Goal: Find specific page/section: Find specific page/section

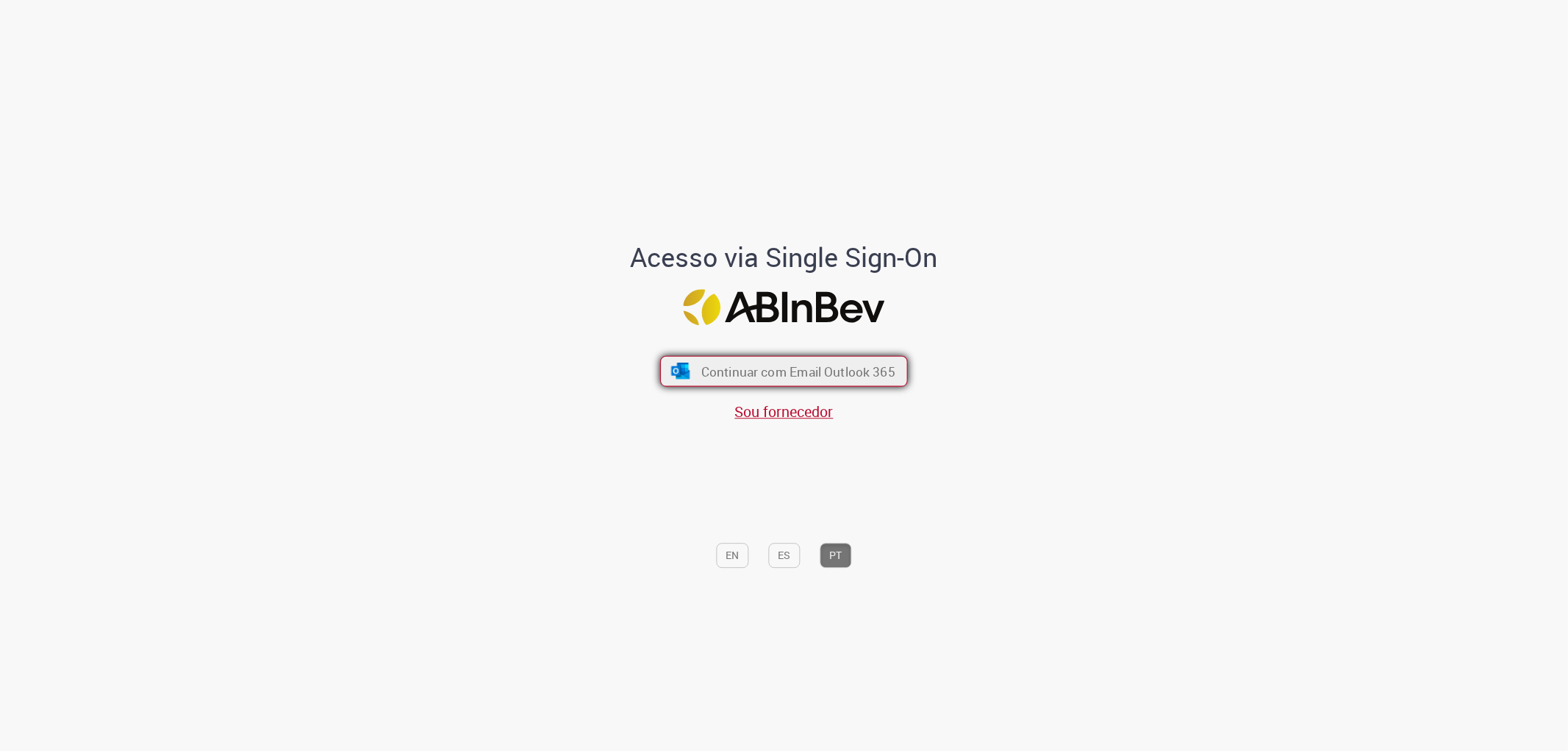
click at [798, 376] on span "Continuar com Email Outlook 365" at bounding box center [798, 371] width 194 height 17
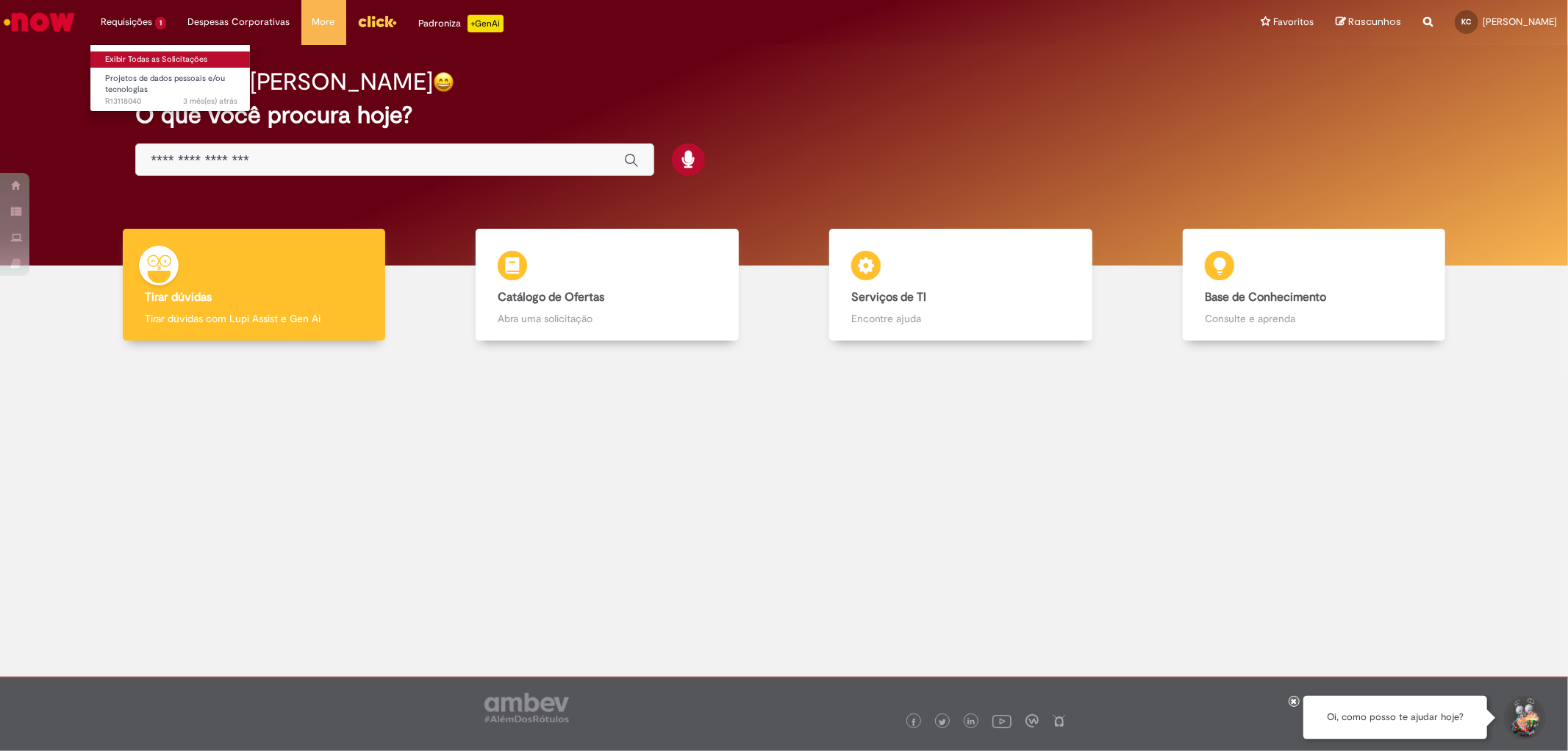
drag, startPoint x: 134, startPoint y: 29, endPoint x: 145, endPoint y: 53, distance: 26.4
click at [135, 29] on li "Requisições 1 Exibir Todas as Solicitações Projetos de dados pessoais e/ou tecn…" at bounding box center [133, 22] width 87 height 44
click at [148, 56] on link "Exibir Todas as Solicitações" at bounding box center [171, 60] width 162 height 16
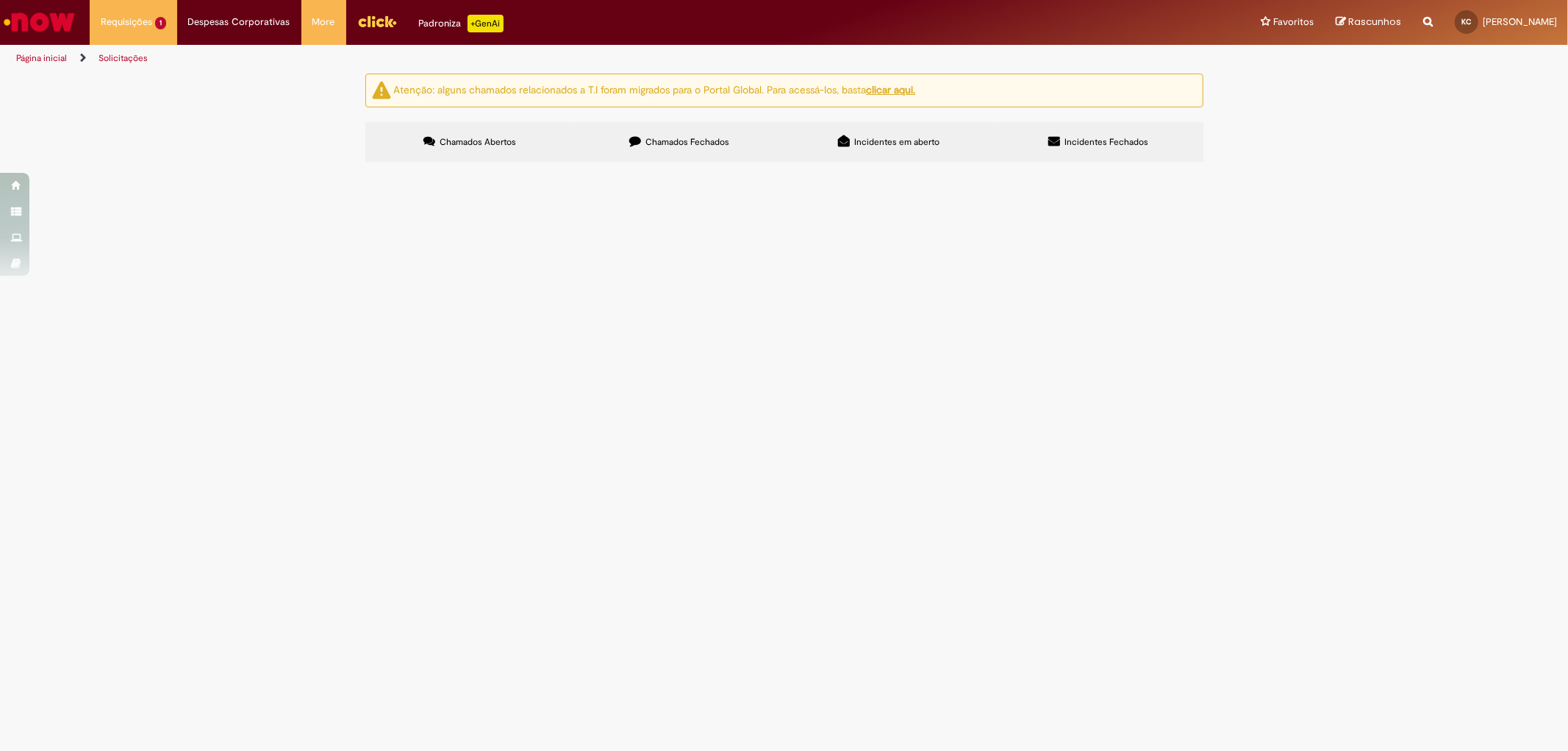
click at [667, 140] on span "Chamados Fechados" at bounding box center [687, 141] width 84 height 12
click at [879, 128] on label "Incidentes em aberto" at bounding box center [889, 142] width 210 height 40
click at [1109, 144] on span "Incidentes Fechados" at bounding box center [1107, 141] width 84 height 12
click at [442, 123] on label "Chamados Abertos" at bounding box center [470, 142] width 210 height 40
click at [733, 149] on label "Chamados Fechados" at bounding box center [680, 142] width 210 height 40
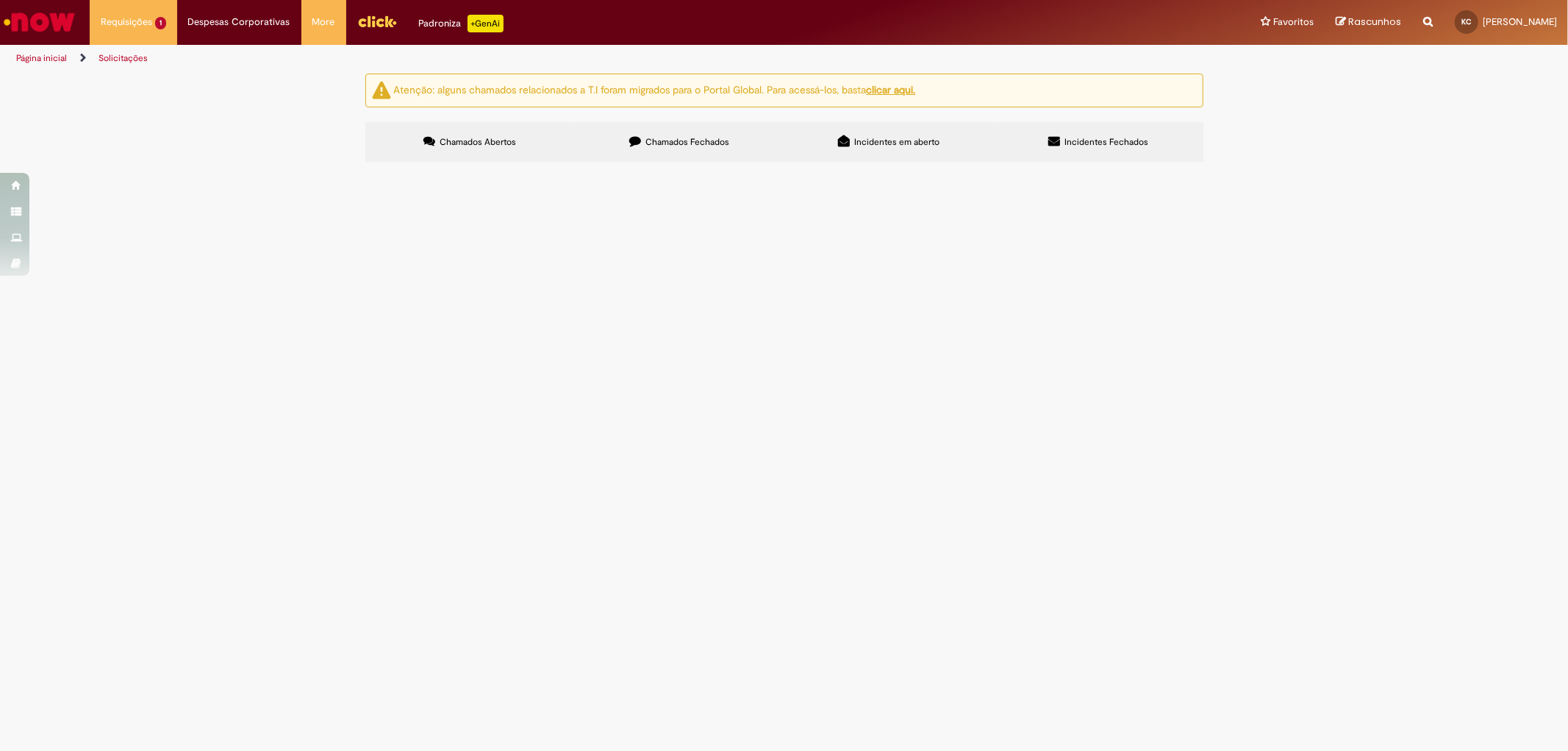
click at [0, 0] on input "Pesquisar" at bounding box center [0, 0] width 0 height 0
click at [0, 0] on button at bounding box center [0, 0] width 0 height 0
click at [123, 25] on li "Requisições 1 Exibir Todas as Solicitações Projetos de dados pessoais e/ou tecn…" at bounding box center [133, 22] width 87 height 44
click at [135, 64] on link "Exibir Todas as Solicitações" at bounding box center [171, 60] width 162 height 16
click at [506, 141] on span "Chamados Abertos" at bounding box center [477, 141] width 76 height 12
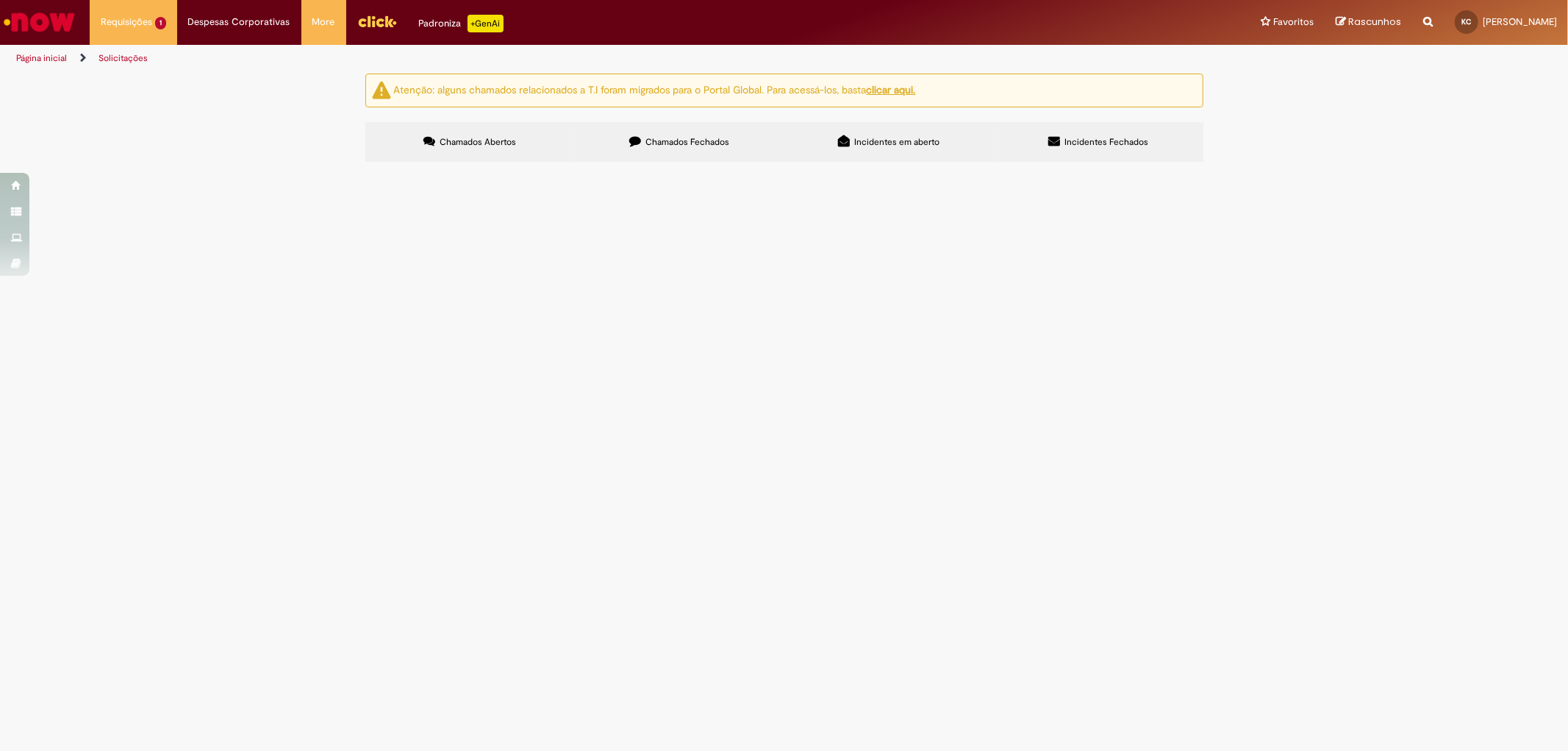
click at [905, 140] on span "Incidentes em aberto" at bounding box center [897, 141] width 86 height 12
click at [1140, 121] on div "Atenção: alguns chamados relacionados a T.I foram migrados para o Portal Global…" at bounding box center [785, 119] width 860 height 92
click at [1098, 137] on span "Incidentes Fechados" at bounding box center [1107, 141] width 84 height 12
click at [177, 24] on li "Despesas Corporativas Minhas Despesas Solicitar Adiantamento de Viagem Solicita…" at bounding box center [133, 22] width 87 height 44
click at [48, 55] on link "Página inicial" at bounding box center [42, 58] width 51 height 12
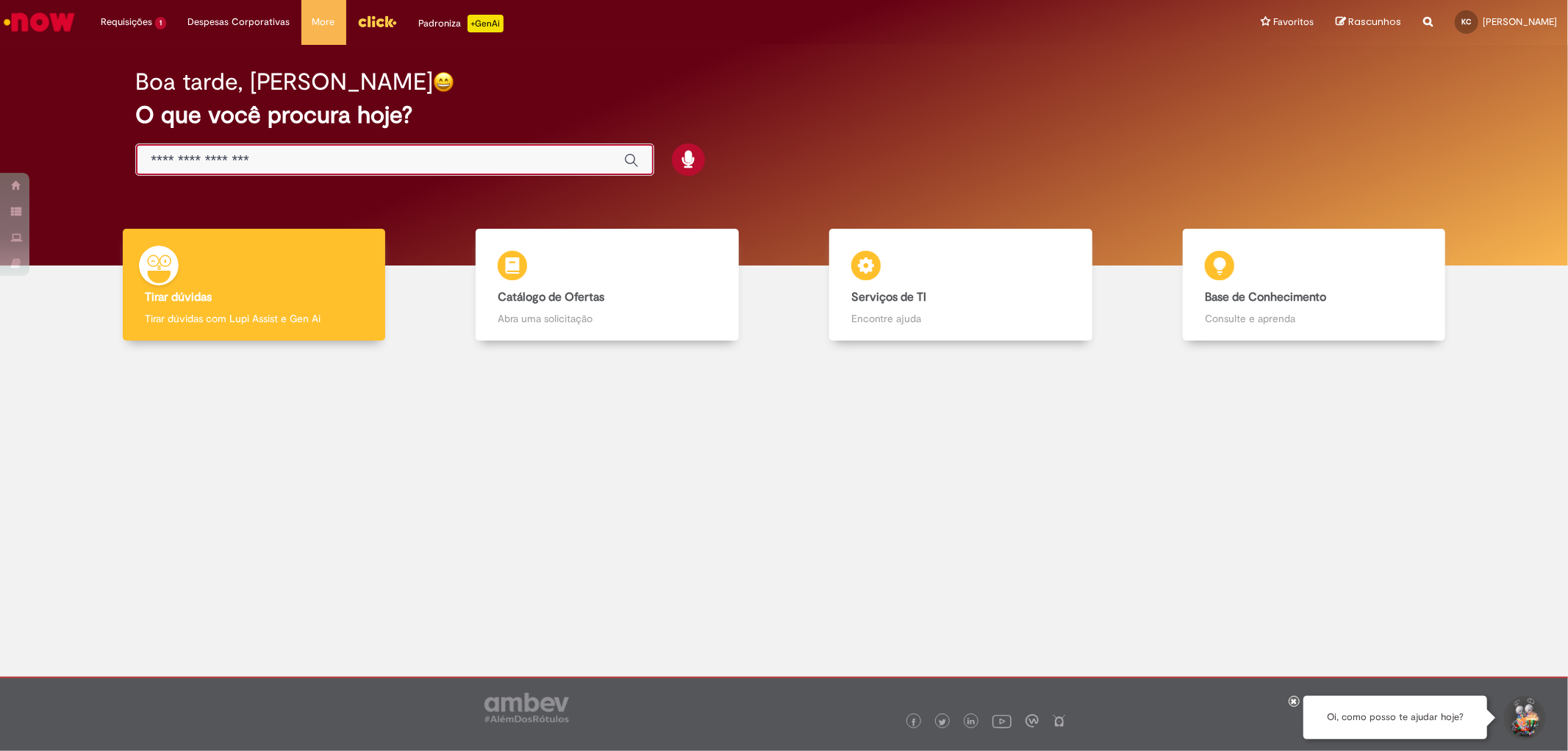
click at [366, 163] on input "Basta digitar aqui" at bounding box center [380, 161] width 459 height 17
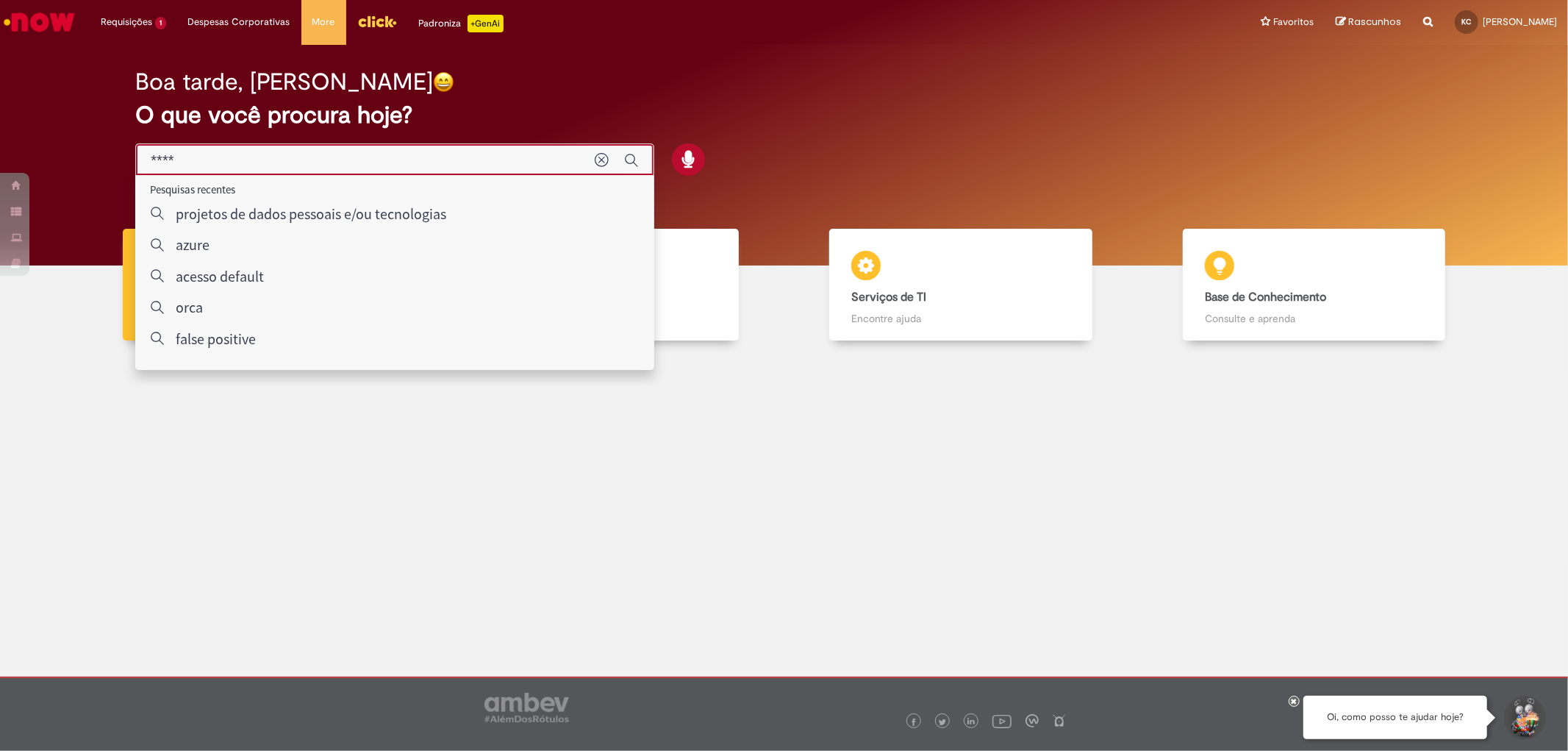
type input "****"
